Goal: Information Seeking & Learning: Learn about a topic

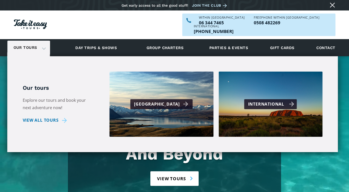
click at [261, 100] on div "International" at bounding box center [271, 103] width 46 height 7
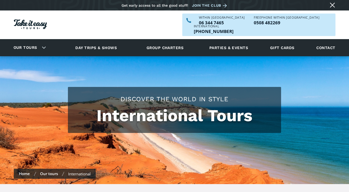
checkbox input "true"
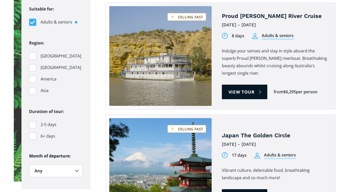
scroll to position [357, 0]
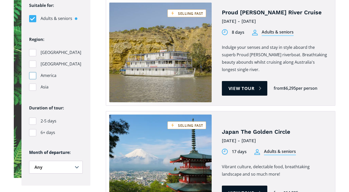
click at [32, 72] on div "Filters" at bounding box center [32, 75] width 7 height 7
click at [32, 74] on input "America" at bounding box center [30, 75] width 3 height 3
checkbox input "true"
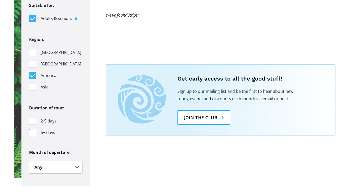
click at [33, 129] on div "Filters" at bounding box center [32, 132] width 7 height 7
click at [32, 131] on input "6+ days" at bounding box center [30, 132] width 3 height 3
checkbox input "true"
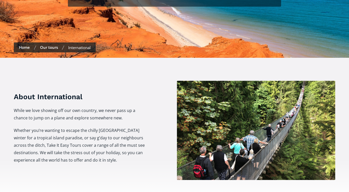
scroll to position [0, 0]
